Goal: Navigation & Orientation: Understand site structure

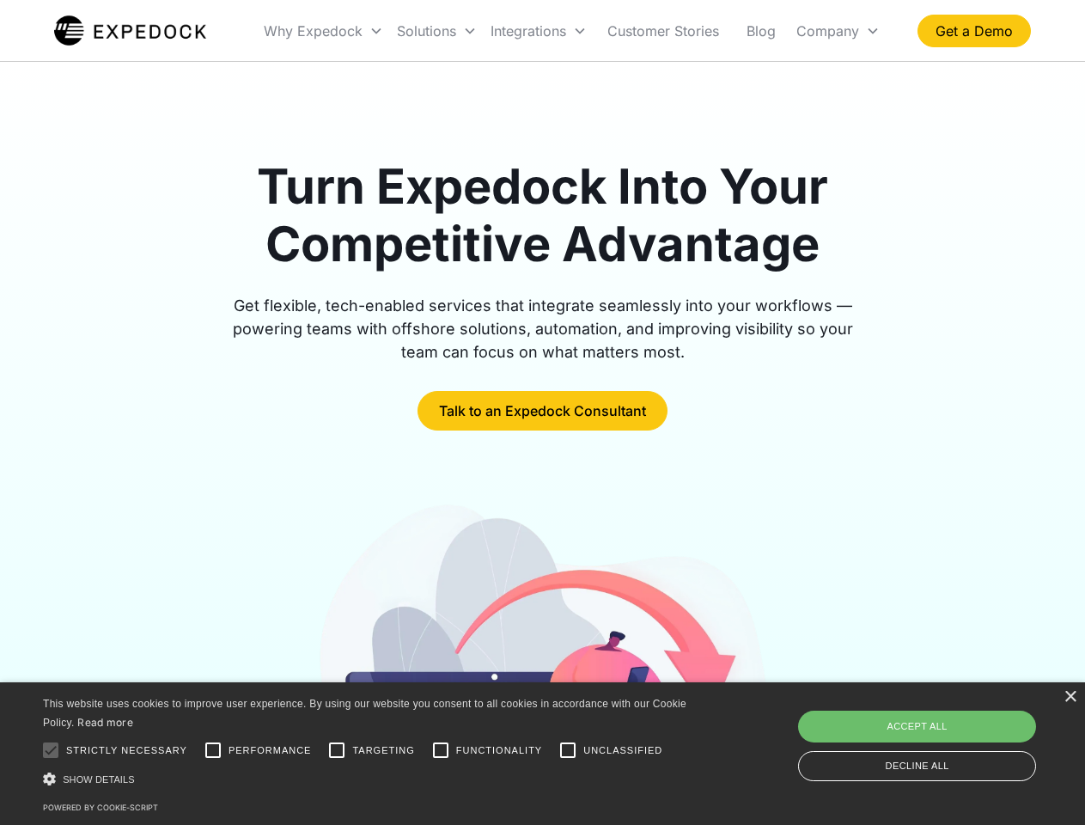
click at [572, 31] on div "Integrations" at bounding box center [539, 31] width 110 height 58
click at [324, 31] on div "Why Expedock" at bounding box center [313, 30] width 99 height 17
click at [436, 31] on div "Solutions" at bounding box center [426, 30] width 59 height 17
click at [539, 31] on div "Integrations" at bounding box center [529, 30] width 76 height 17
click at [838, 31] on div "Company" at bounding box center [827, 30] width 63 height 17
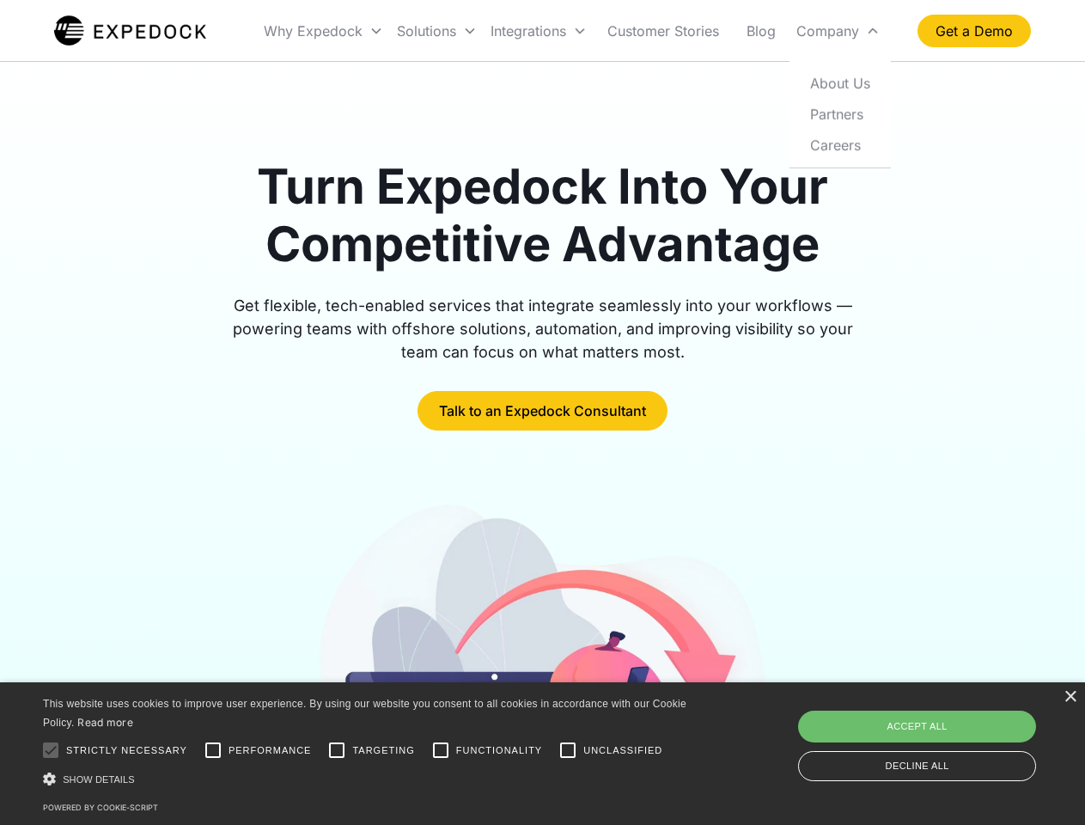
click at [51, 750] on div at bounding box center [51, 750] width 34 height 34
click at [213, 750] on input "Performance" at bounding box center [213, 750] width 34 height 34
checkbox input "true"
click at [337, 750] on input "Targeting" at bounding box center [337, 750] width 34 height 34
checkbox input "true"
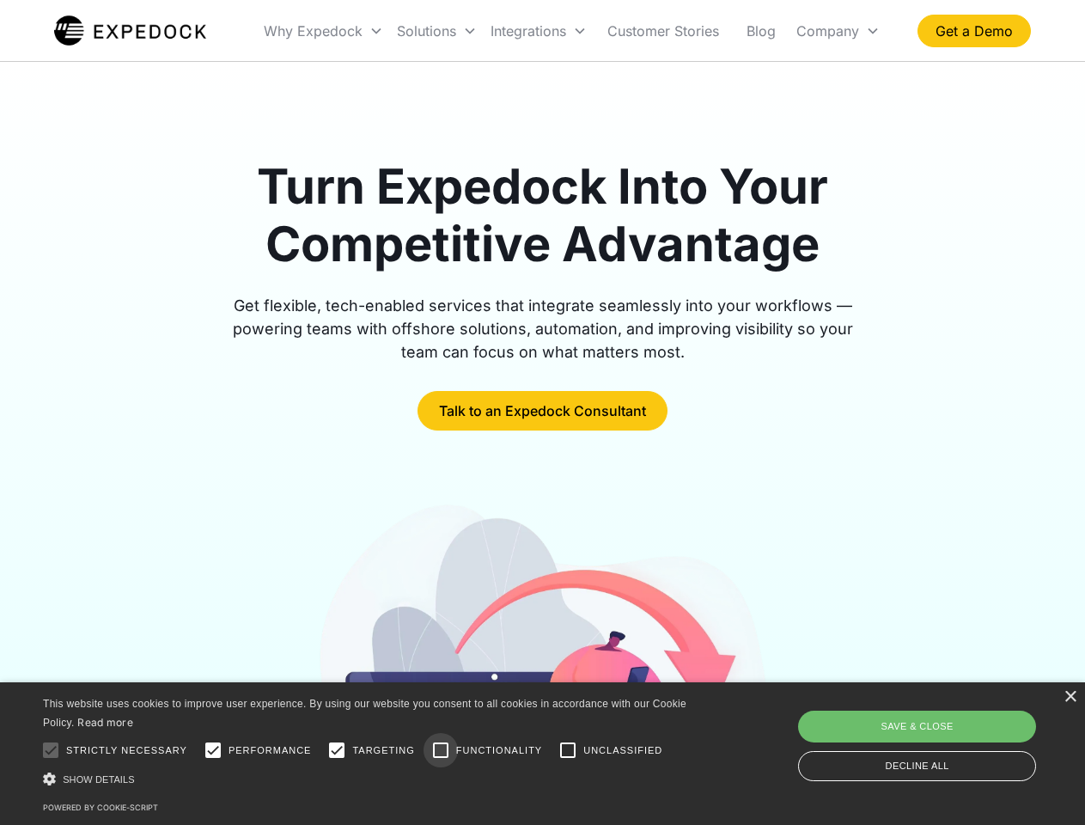
click at [441, 750] on input "Functionality" at bounding box center [441, 750] width 34 height 34
checkbox input "true"
click at [568, 750] on input "Unclassified" at bounding box center [568, 750] width 34 height 34
checkbox input "true"
